Goal: Task Accomplishment & Management: Complete application form

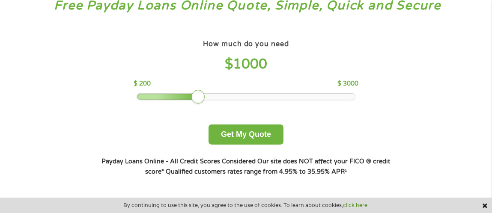
scroll to position [85, 0]
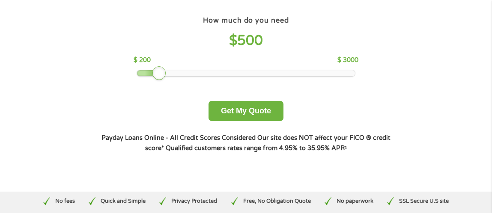
drag, startPoint x: 197, startPoint y: 70, endPoint x: 161, endPoint y: 82, distance: 37.5
click at [161, 82] on div "How much do you need $ 500 $ 200 $ 3000 Get My Quote" at bounding box center [246, 67] width 300 height 107
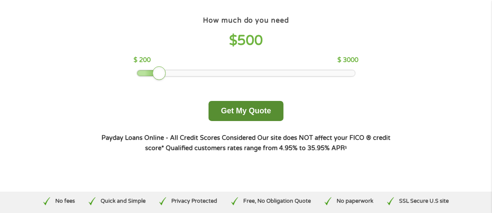
click at [253, 113] on button "Get My Quote" at bounding box center [246, 111] width 75 height 20
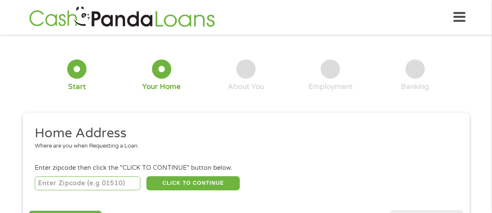
click at [69, 187] on input "number" at bounding box center [88, 183] width 106 height 15
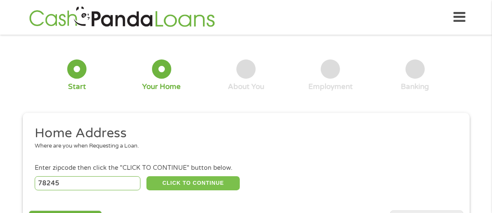
type input "78245"
click at [199, 186] on button "CLICK TO CONTINUE" at bounding box center [192, 183] width 93 height 15
type input "78245"
type input "San Antonio"
click at [195, 182] on button "CLICK TO CONTINUE" at bounding box center [192, 183] width 93 height 15
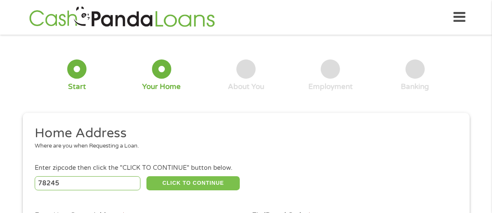
click at [195, 182] on button "CLICK TO CONTINUE" at bounding box center [192, 183] width 93 height 15
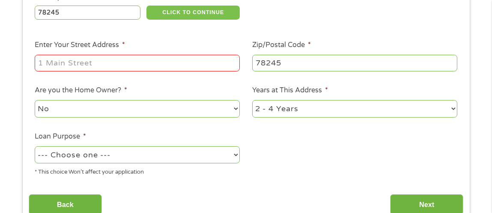
scroll to position [171, 0]
click at [106, 66] on input "Enter Your Street Address *" at bounding box center [137, 63] width 205 height 16
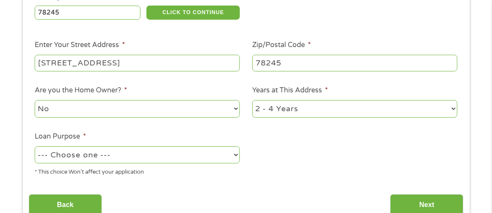
type input "1538 cable ranch rd apt 4103"
click at [441, 108] on select "1 Year or less 1 - 2 Years 2 - 4 Years Over 4 Years" at bounding box center [354, 109] width 205 height 18
select select "24months"
click at [252, 100] on select "1 Year or less 1 - 2 Years 2 - 4 Years Over 4 Years" at bounding box center [354, 109] width 205 height 18
click at [178, 157] on select "--- Choose one --- Pay Bills Debt Consolidation Home Improvement Major Purchase…" at bounding box center [137, 155] width 205 height 18
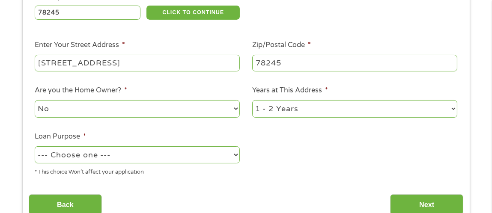
select select "other"
click at [35, 146] on select "--- Choose one --- Pay Bills Debt Consolidation Home Improvement Major Purchase…" at bounding box center [137, 155] width 205 height 18
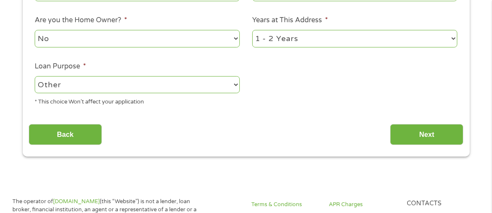
scroll to position [256, 0]
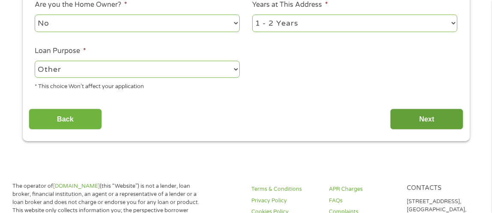
click at [430, 123] on input "Next" at bounding box center [426, 119] width 73 height 21
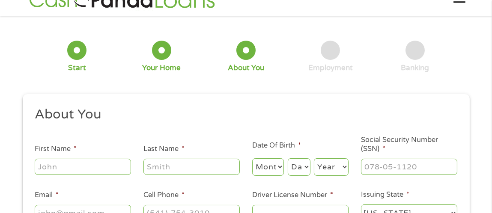
scroll to position [0, 0]
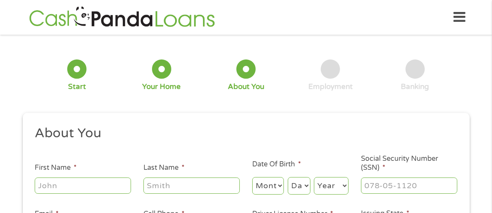
click at [116, 190] on input "First Name *" at bounding box center [83, 186] width 96 height 16
type input "Helen"
type input "Castillo"
type input "helenmarie.castillo@gmail.com"
type input "(210) 605-8485"
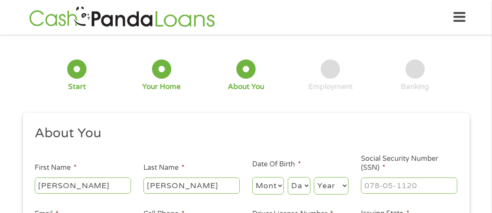
click at [280, 188] on select "Month 1 2 3 4 5 6 7 8 9 10 11 12" at bounding box center [268, 186] width 32 height 18
select select "1"
click at [252, 177] on select "Month 1 2 3 4 5 6 7 8 9 10 11 12" at bounding box center [268, 186] width 32 height 18
click at [309, 186] on select "Day 1 2 3 4 5 6 7 8 9 10 11 12 13 14 15 16 17 18 19 20 21 22 23 24 25 26 27 28 …" at bounding box center [299, 186] width 23 height 18
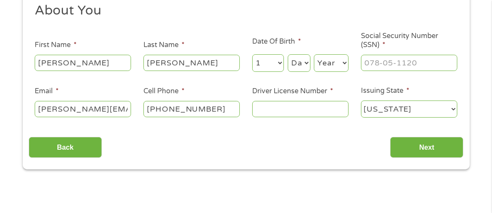
scroll to position [128, 0]
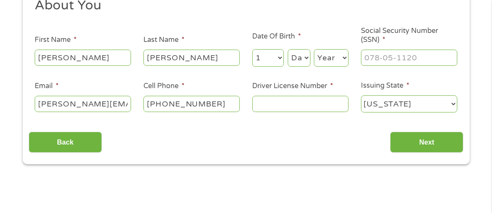
click at [304, 60] on select "Day 1 2 3 4 5 6 7 8 9 10 11 12 13 14 15 16 17 18 19 20 21 22 23 24 25 26 27 28 …" at bounding box center [299, 58] width 23 height 18
click at [304, 59] on select "Day 1 2 3 4 5 6 7 8 9 10 11 12 13 14 15 16 17 18 19 20 21 22 23 24 25 26 27 28 …" at bounding box center [299, 58] width 23 height 18
select select "27"
click at [288, 49] on select "Day 1 2 3 4 5 6 7 8 9 10 11 12 13 14 15 16 17 18 19 20 21 22 23 24 25 26 27 28 …" at bounding box center [299, 58] width 23 height 18
click at [329, 57] on select "Year 2007 2006 2005 2004 2003 2002 2001 2000 1999 1998 1997 1996 1995 1994 1993…" at bounding box center [331, 58] width 35 height 18
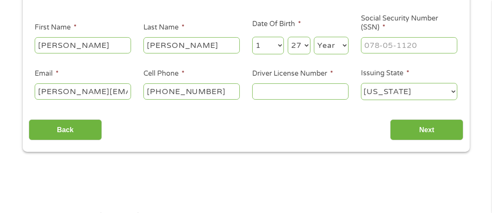
scroll to position [171, 0]
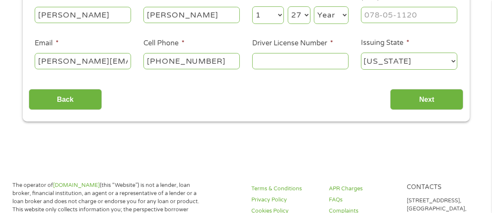
click at [345, 15] on select "Year 2007 2006 2005 2004 2003 2002 2001 2000 1999 1998 1997 1996 1995 1994 1993…" at bounding box center [331, 15] width 35 height 18
select select "1980"
click at [314, 6] on select "Year 2007 2006 2005 2004 2003 2002 2001 2000 1999 1998 1997 1996 1995 1994 1993…" at bounding box center [331, 15] width 35 height 18
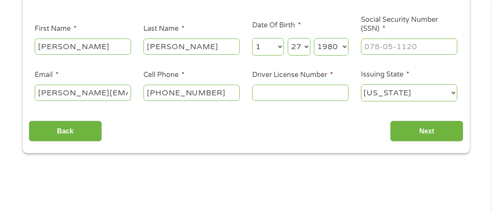
scroll to position [128, 0]
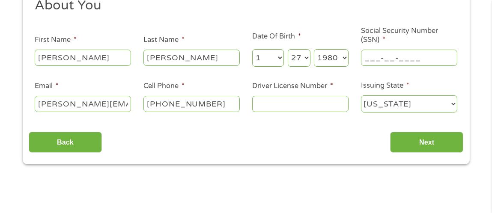
click at [381, 56] on input "___-__-____" at bounding box center [409, 58] width 96 height 16
type input "458-53-1887"
drag, startPoint x: 316, startPoint y: 108, endPoint x: 316, endPoint y: 113, distance: 5.1
click at [316, 109] on input "Driver License Number *" at bounding box center [300, 104] width 96 height 16
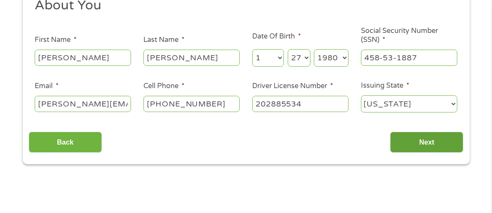
type input "202885534"
click at [425, 136] on input "Next" at bounding box center [426, 142] width 73 height 21
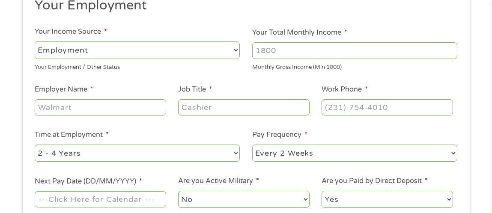
click at [112, 102] on input "Employer Name *" at bounding box center [100, 107] width 131 height 16
type input "the college health care professions"
click at [213, 104] on input "Job Title *" at bounding box center [243, 107] width 131 height 16
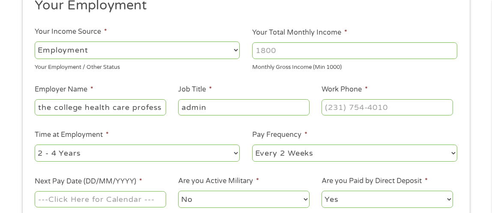
type input "admin"
click at [361, 105] on input "(___) ___-____" at bounding box center [387, 107] width 131 height 16
type input "(210) 298-3611"
click at [96, 153] on select "--- Choose one --- 1 Year or less 1 - 2 Years 2 - 4 Years Over 4 Years" at bounding box center [137, 154] width 205 height 18
select select "60months"
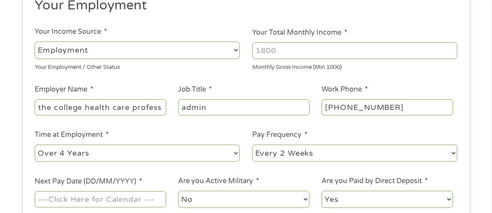
click at [35, 145] on select "--- Choose one --- 1 Year or less 1 - 2 Years 2 - 4 Years Over 4 Years" at bounding box center [137, 154] width 205 height 18
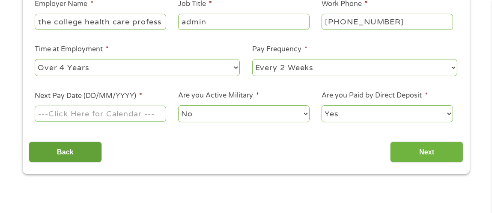
scroll to position [214, 0]
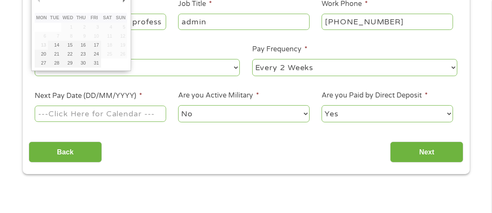
click at [46, 114] on input "Next Pay Date (DD/MM/YYYY) *" at bounding box center [100, 114] width 131 height 16
type input "24/10/2025"
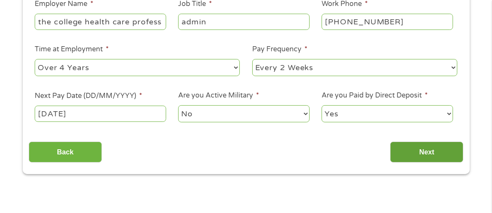
click at [407, 149] on input "Next" at bounding box center [426, 152] width 73 height 21
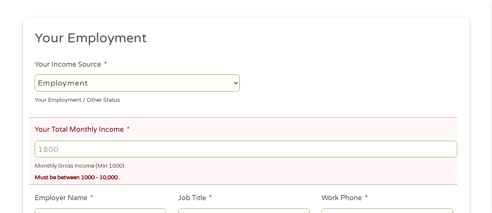
scroll to position [128, 0]
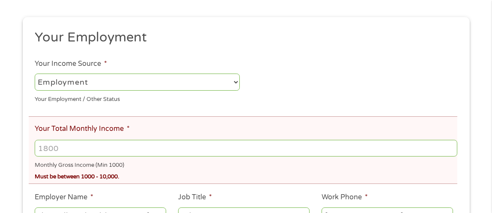
click at [88, 149] on input "Your Total Monthly Income *" at bounding box center [246, 148] width 422 height 16
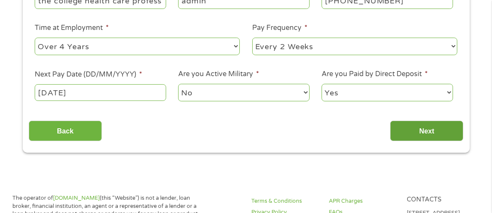
scroll to position [385, 0]
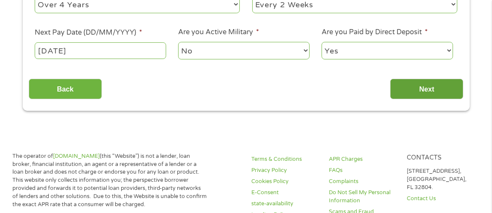
type input "3800"
click at [438, 93] on input "Next" at bounding box center [426, 89] width 73 height 21
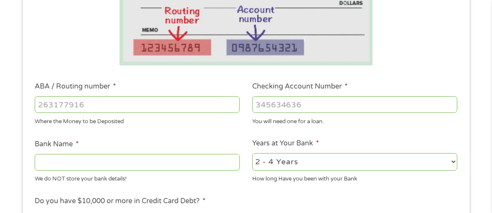
scroll to position [214, 0]
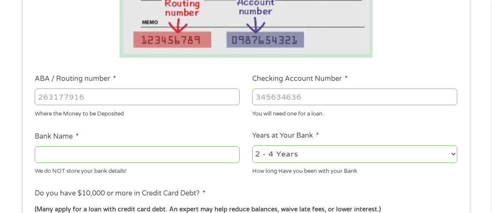
click at [134, 99] on input "ABA / Routing number *" at bounding box center [137, 97] width 205 height 16
type input "071921891"
type input "PNC BANK NA"
type input "071921891"
click at [296, 97] on input "Checking Account Number *" at bounding box center [354, 97] width 205 height 16
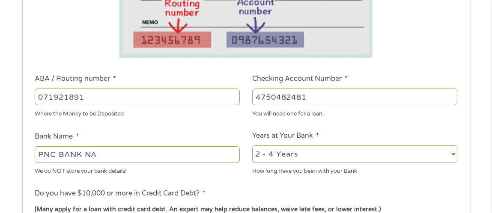
type input "4750482481"
click at [336, 152] on select "2 - 4 Years 6 - 12 Months 1 - 2 Years Over 4 Years" at bounding box center [354, 155] width 205 height 18
select select "24months"
click at [252, 146] on select "2 - 4 Years 6 - 12 Months 1 - 2 Years Over 4 Years" at bounding box center [354, 155] width 205 height 18
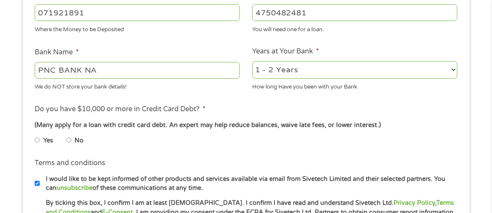
scroll to position [299, 0]
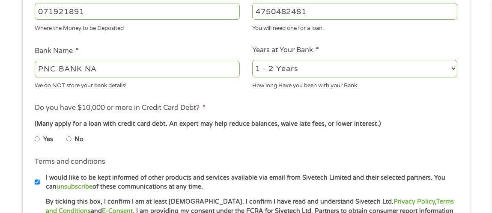
click at [73, 139] on li "No" at bounding box center [81, 139] width 31 height 17
click at [67, 139] on input "No" at bounding box center [68, 139] width 5 height 14
radio input "true"
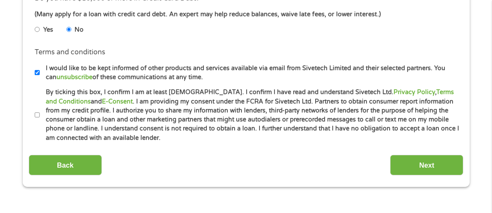
scroll to position [428, 0]
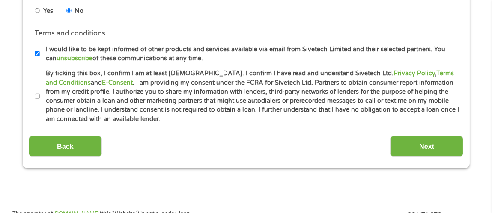
click at [32, 95] on li "Terms and conditions * By ticking this box, I confirm I am at least 18 years ol…" at bounding box center [246, 96] width 435 height 55
click at [36, 95] on input "By ticking this box, I confirm I am at least 18 years old. I confirm I have rea…" at bounding box center [37, 96] width 5 height 14
checkbox input "true"
click at [424, 145] on input "Next" at bounding box center [426, 146] width 73 height 21
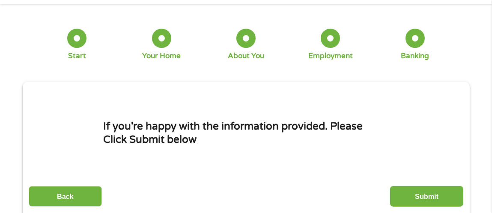
scroll to position [42, 0]
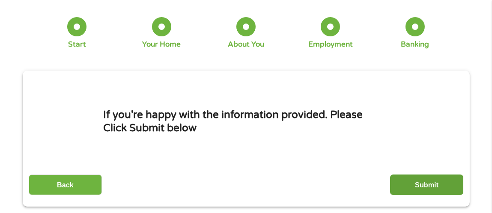
click at [421, 187] on input "Submit" at bounding box center [426, 185] width 73 height 21
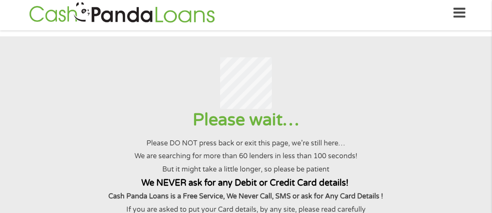
scroll to position [0, 0]
